Goal: Task Accomplishment & Management: Manage account settings

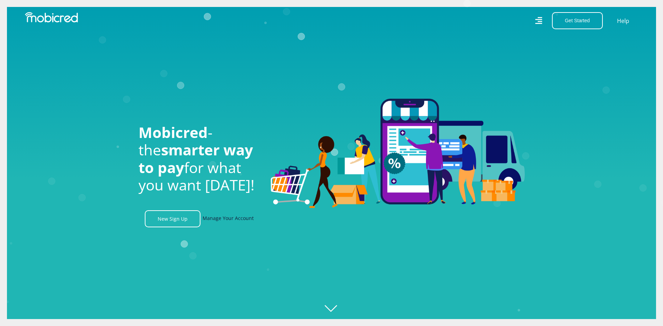
scroll to position [0, 430]
click at [211, 222] on link "Manage Your Account" at bounding box center [227, 218] width 51 height 17
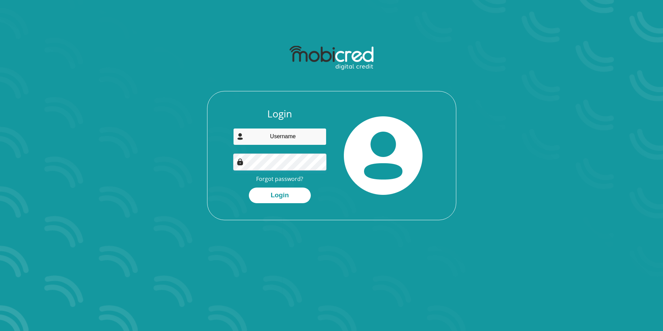
click at [267, 137] on input "email" at bounding box center [279, 136] width 93 height 17
type input "accounts@thompsonmotors.co.za"
click at [249, 188] on button "Login" at bounding box center [280, 196] width 62 height 16
